Goal: Check status: Check status

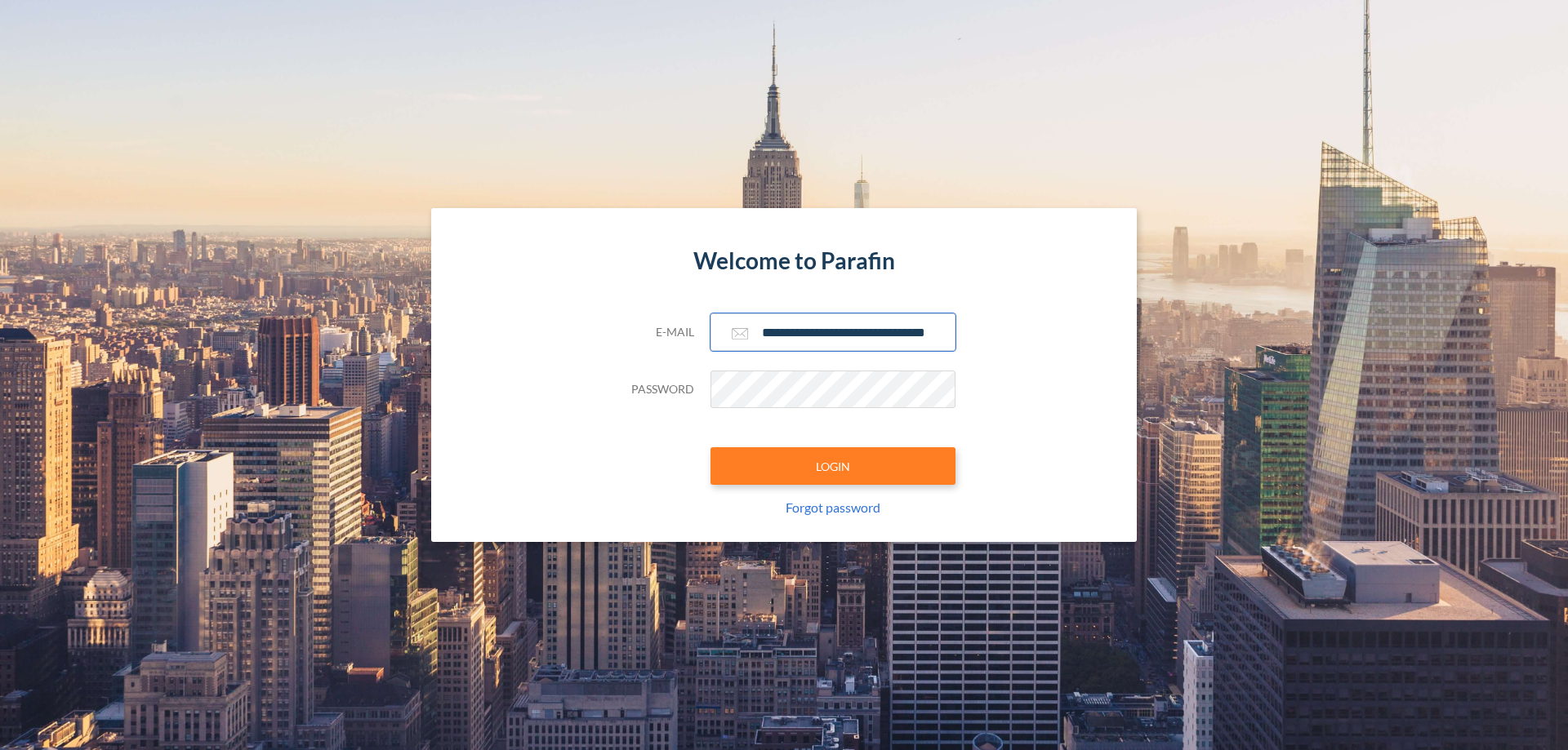
type input "**********"
click at [833, 466] on button "LOGIN" at bounding box center [833, 466] width 245 height 38
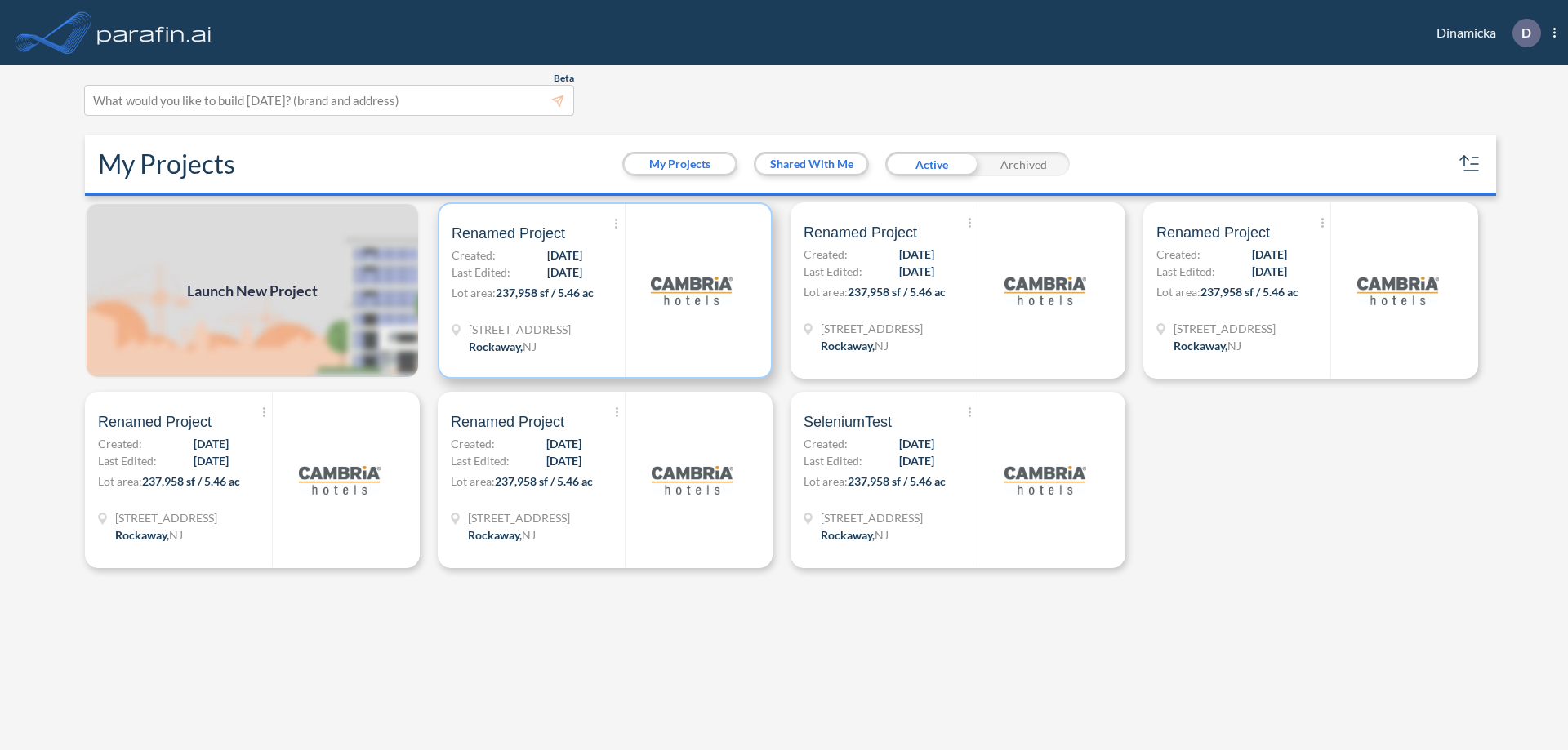
scroll to position [4, 0]
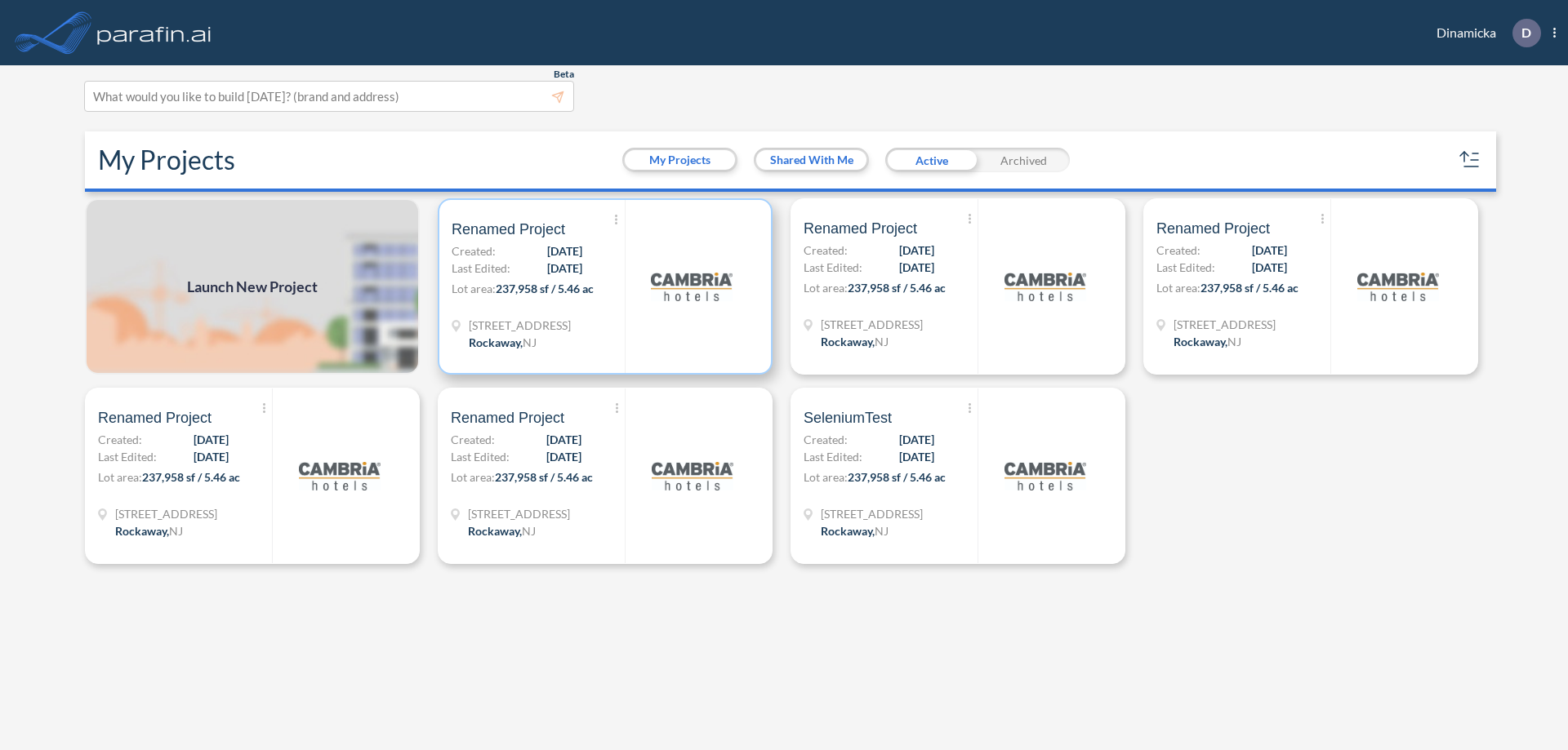
click at [605, 287] on p "Lot area: 237,958 sf / 5.46 ac" at bounding box center [538, 292] width 173 height 24
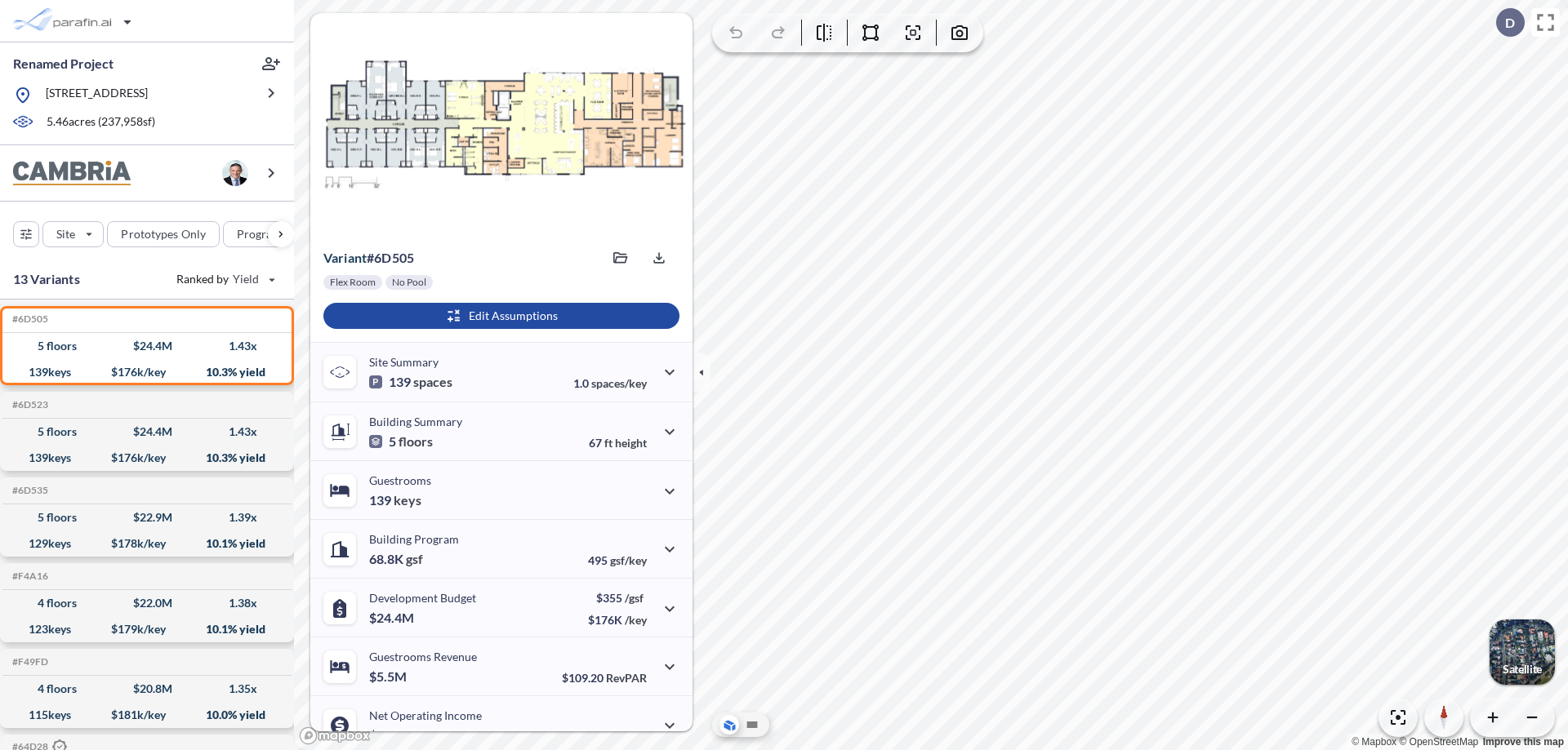
scroll to position [82, 0]
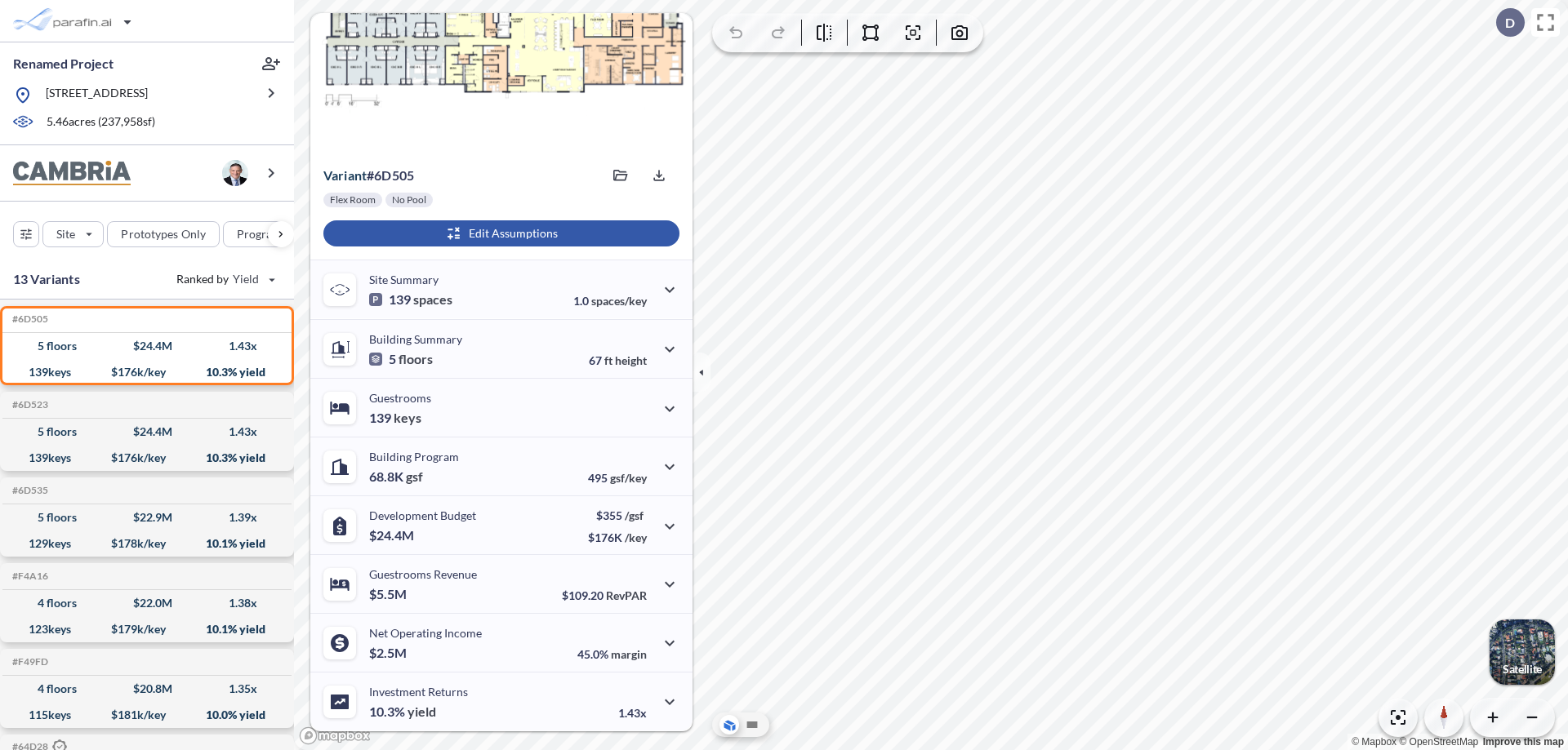
click at [499, 234] on div "button" at bounding box center [501, 233] width 356 height 26
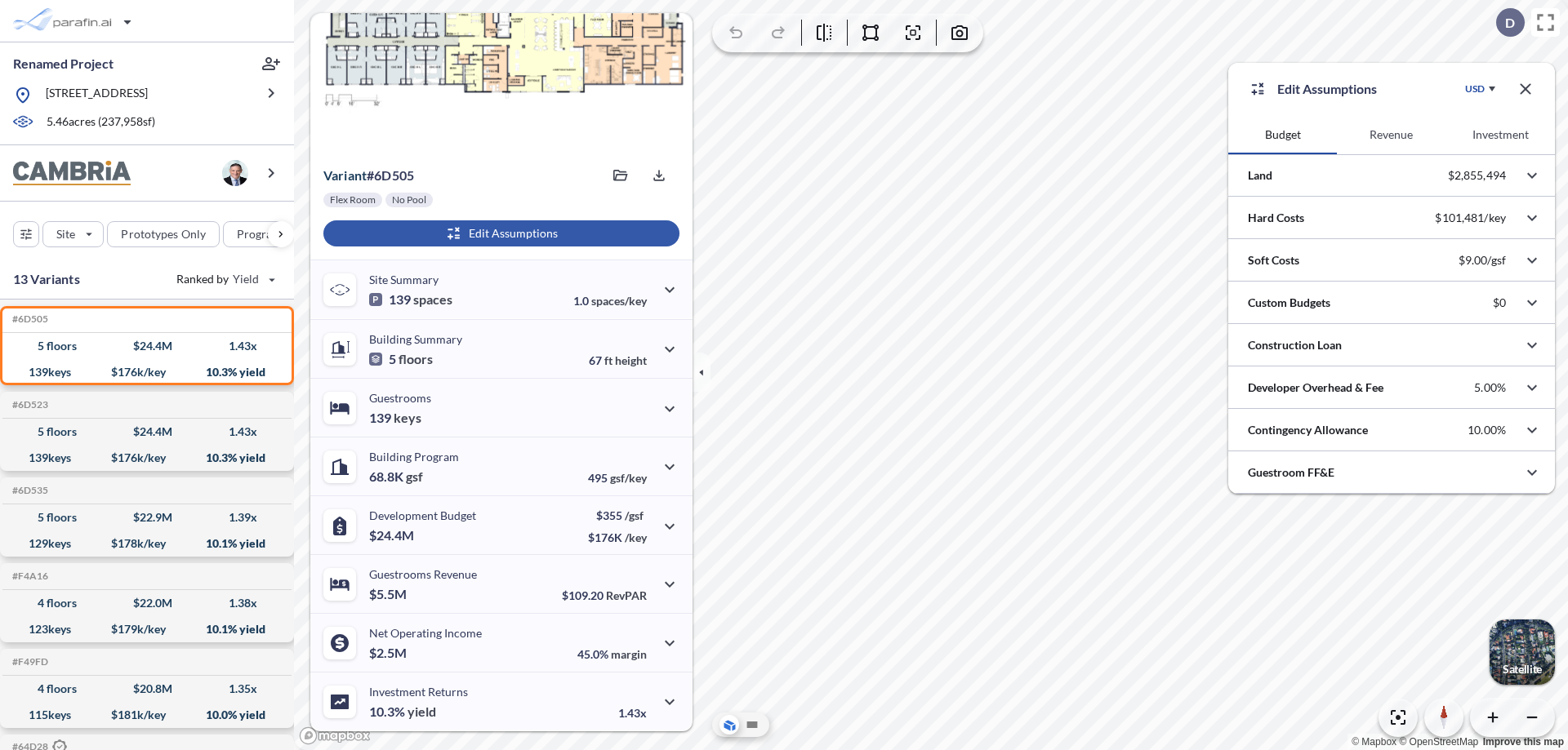
click at [1390, 135] on button "Revenue" at bounding box center [1391, 135] width 109 height 39
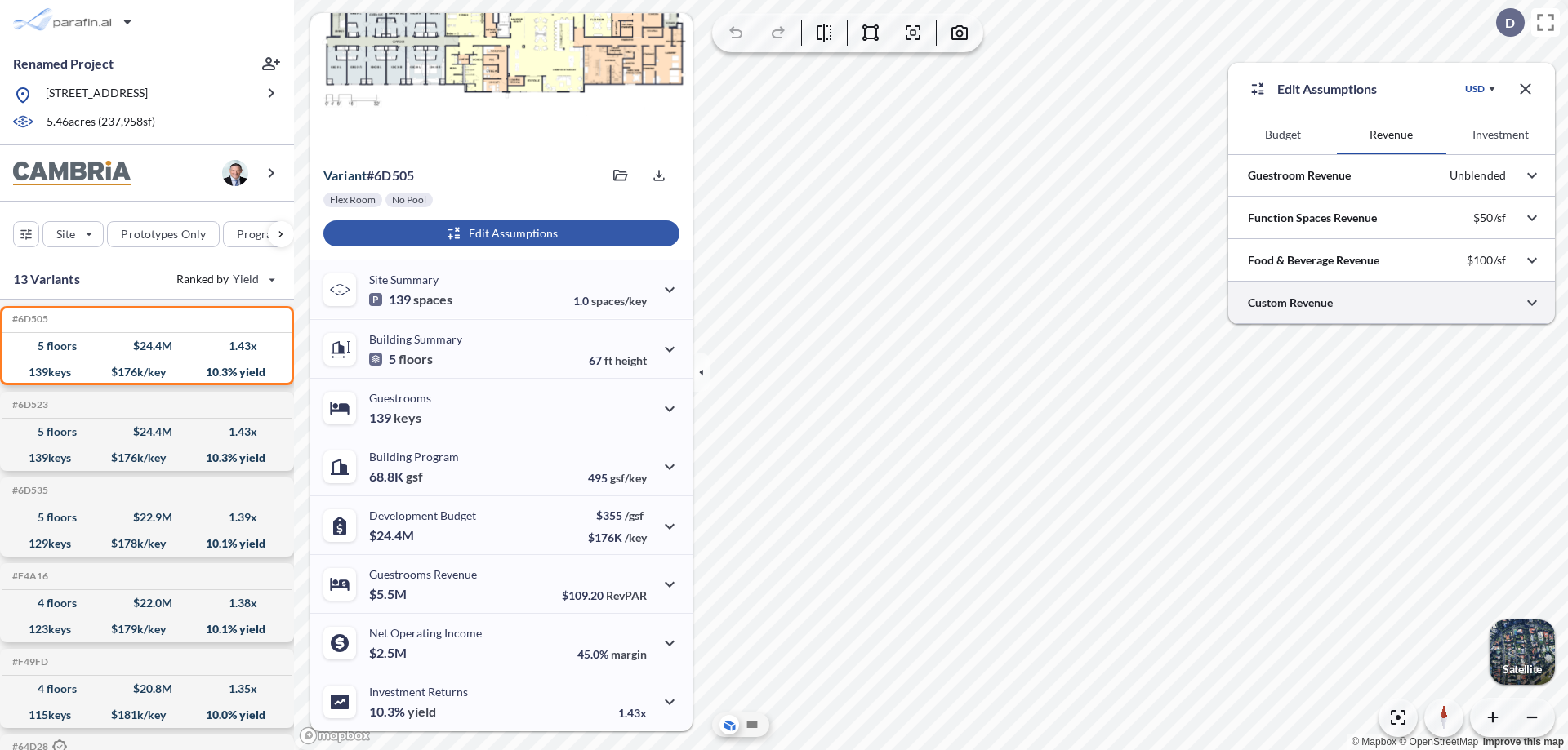
click at [1391, 303] on div at bounding box center [1391, 302] width 327 height 42
